Goal: Transaction & Acquisition: Book appointment/travel/reservation

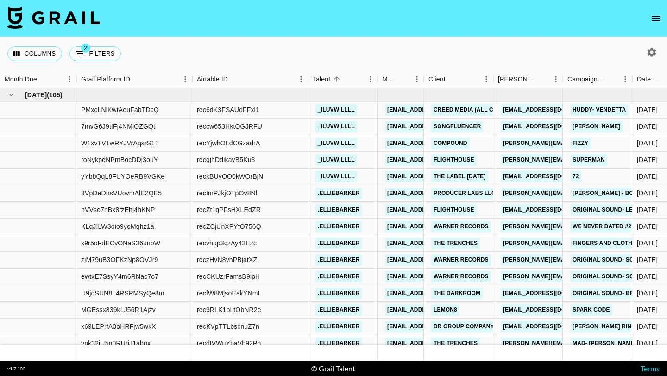
click at [651, 18] on icon "open drawer" at bounding box center [655, 18] width 11 height 11
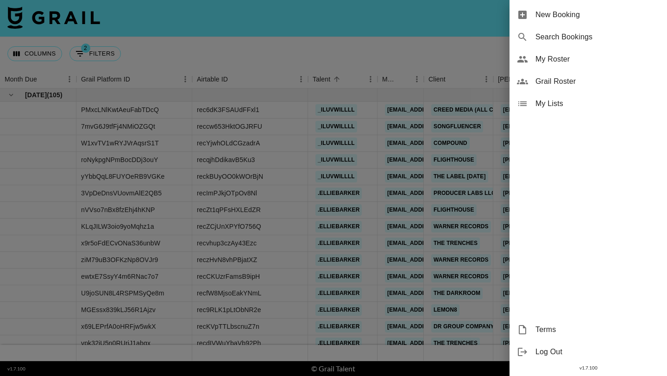
click at [616, 21] on div "New Booking" at bounding box center [588, 15] width 157 height 22
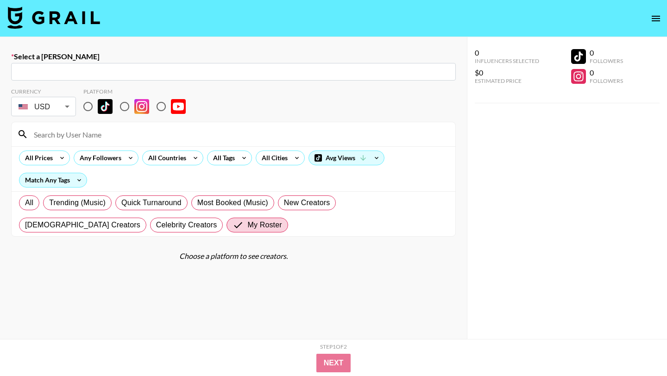
click at [265, 71] on input "text" at bounding box center [234, 72] width 434 height 11
paste input "[EMAIL_ADDRESS][DOMAIN_NAME]"
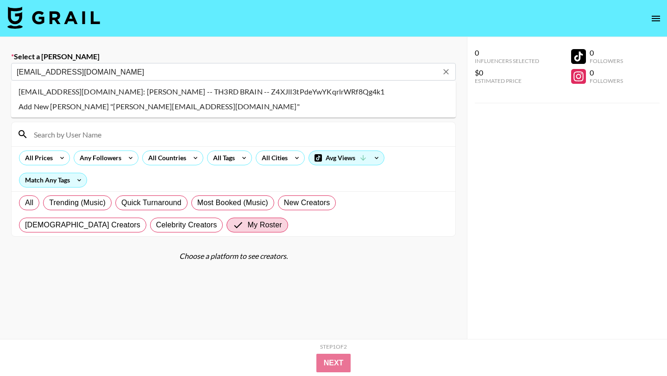
click at [110, 93] on li "[EMAIL_ADDRESS][DOMAIN_NAME]: [PERSON_NAME] -- TH3RD BRAIN -- Z4XJlI3tPdeYwYKqr…" at bounding box center [233, 91] width 445 height 15
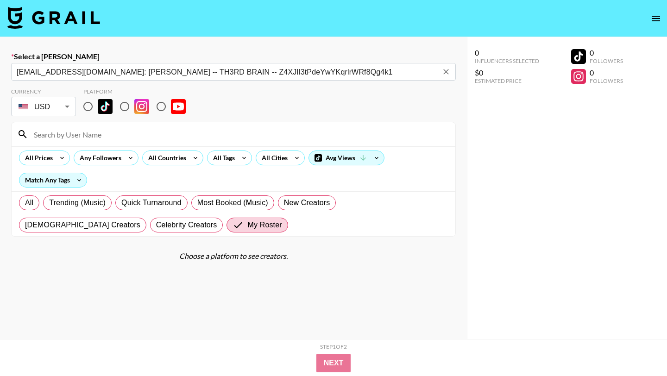
type input "[EMAIL_ADDRESS][DOMAIN_NAME]: [PERSON_NAME] -- TH3RD BRAIN -- Z4XJlI3tPdeYwYKqr…"
click at [90, 104] on input "radio" at bounding box center [87, 106] width 19 height 19
radio input "true"
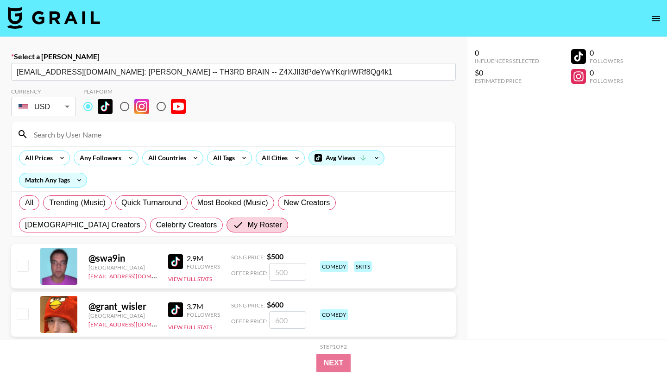
click at [90, 130] on input at bounding box center [239, 134] width 422 height 15
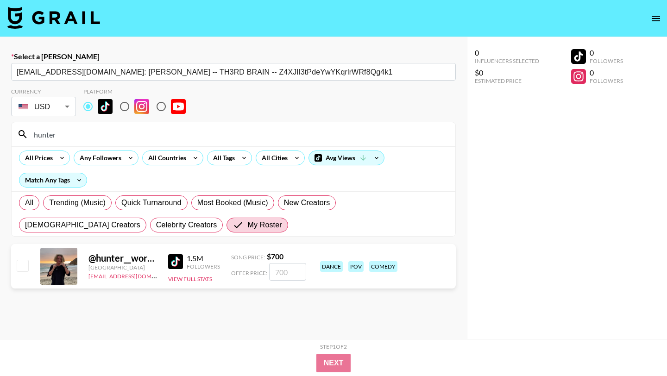
type input "hunter"
click at [24, 265] on input "checkbox" at bounding box center [22, 265] width 11 height 11
checkbox input "true"
type input "700"
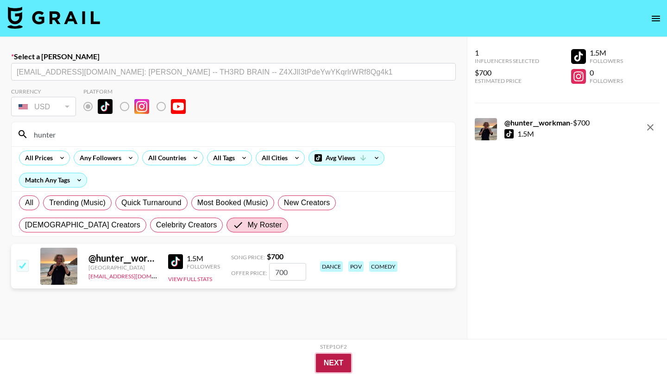
click at [328, 363] on button "Next" at bounding box center [334, 363] width 36 height 19
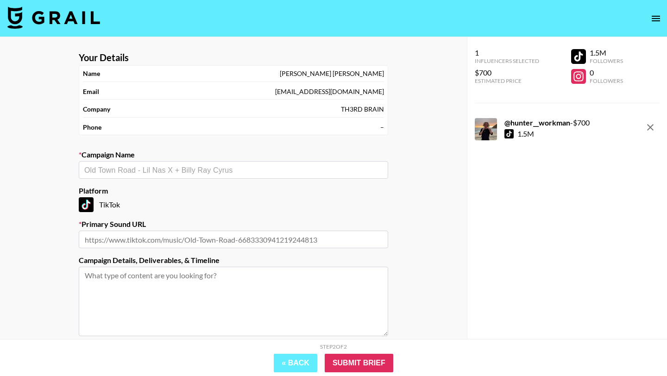
click at [246, 174] on input "text" at bounding box center [233, 170] width 298 height 11
click at [235, 191] on li "Add New Campaign: "sailor song"" at bounding box center [233, 190] width 309 height 15
type input "sailor song"
click at [236, 240] on input "text" at bounding box center [233, 240] width 309 height 18
